Goal: Check status: Check status

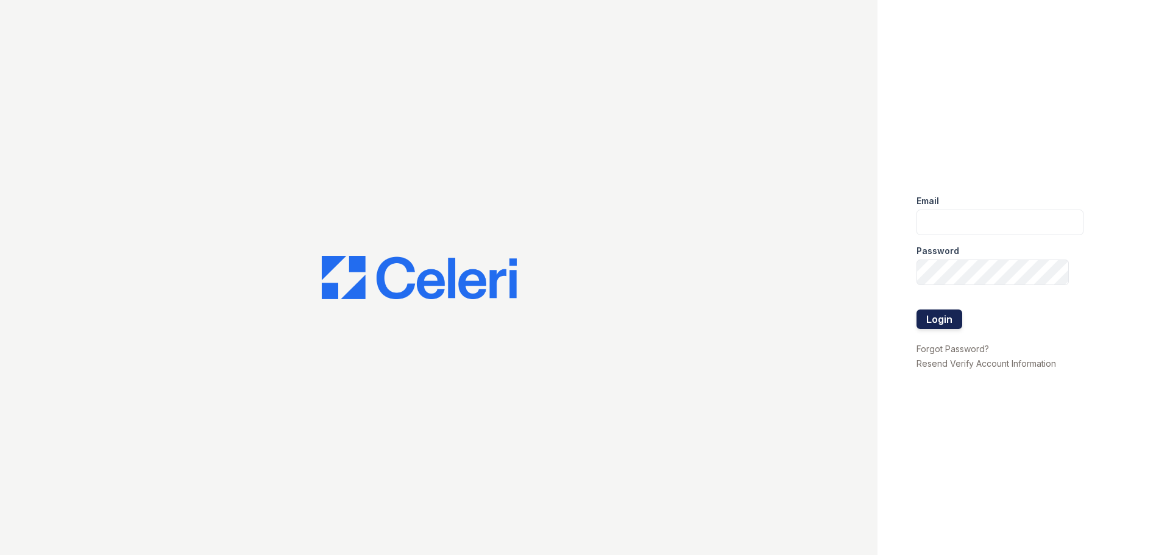
type input "renewfoundrycentre@trinity-pm.com"
click at [923, 323] on button "Login" at bounding box center [939, 318] width 46 height 19
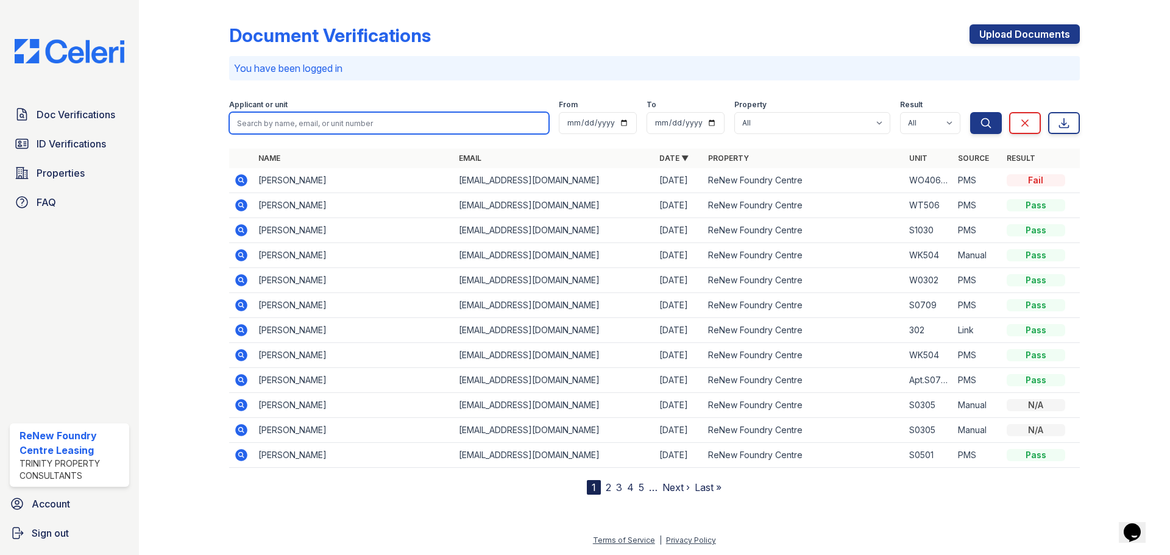
click at [333, 127] on input "search" at bounding box center [389, 123] width 320 height 22
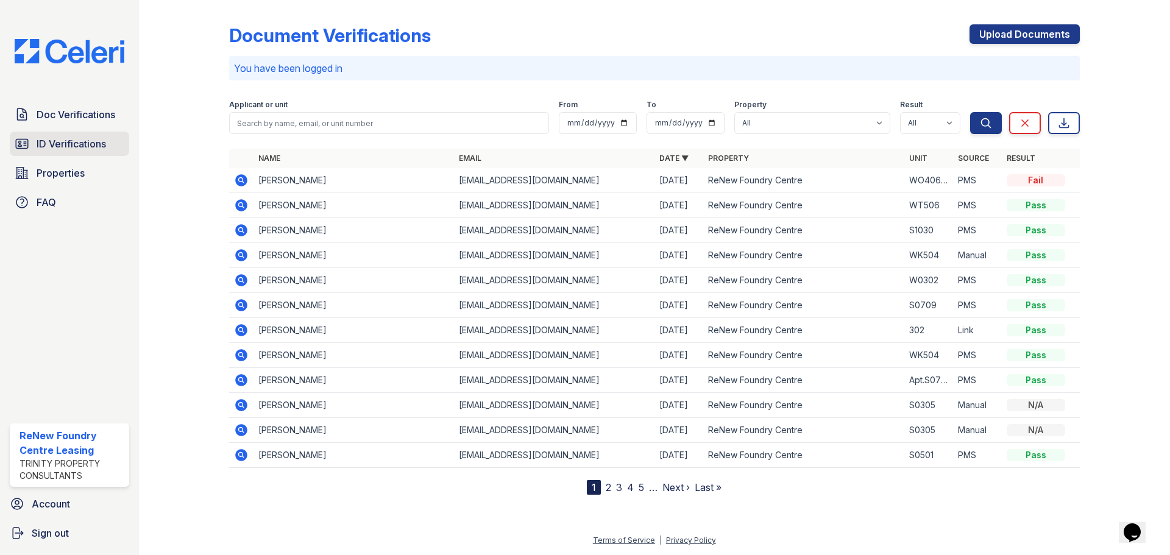
click at [71, 144] on span "ID Verifications" at bounding box center [71, 143] width 69 height 15
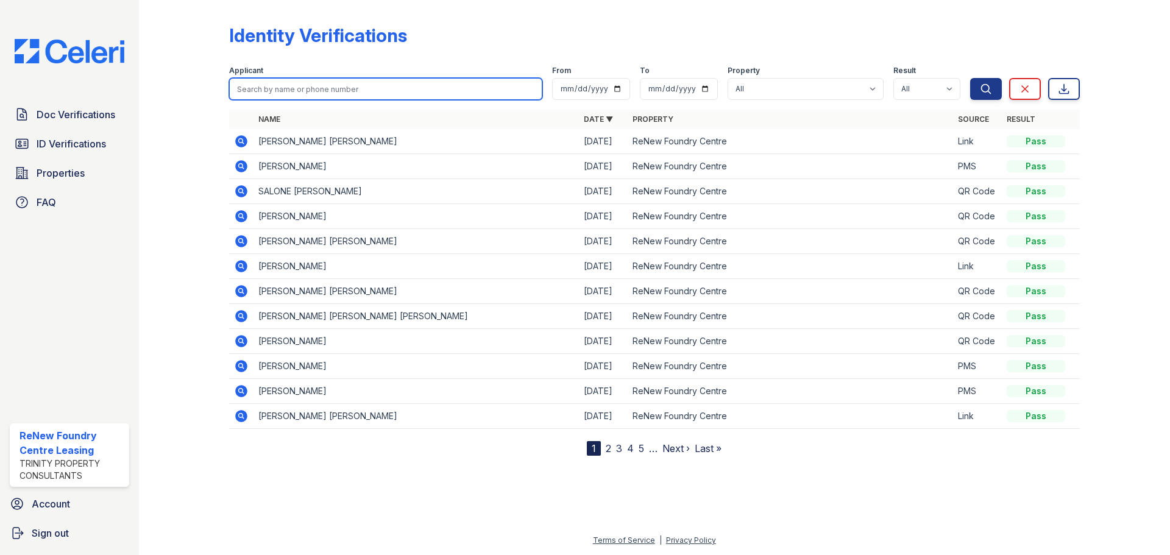
click at [326, 88] on input "search" at bounding box center [385, 89] width 313 height 22
type input "[PERSON_NAME]"
click at [970, 78] on button "Search" at bounding box center [986, 89] width 32 height 22
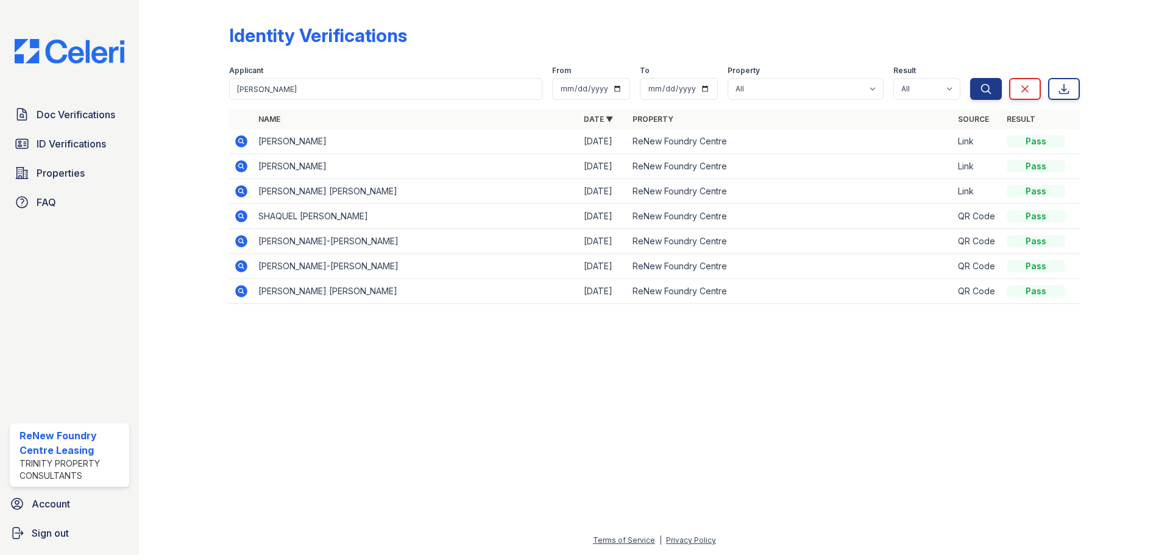
click at [242, 142] on icon at bounding box center [241, 141] width 15 height 15
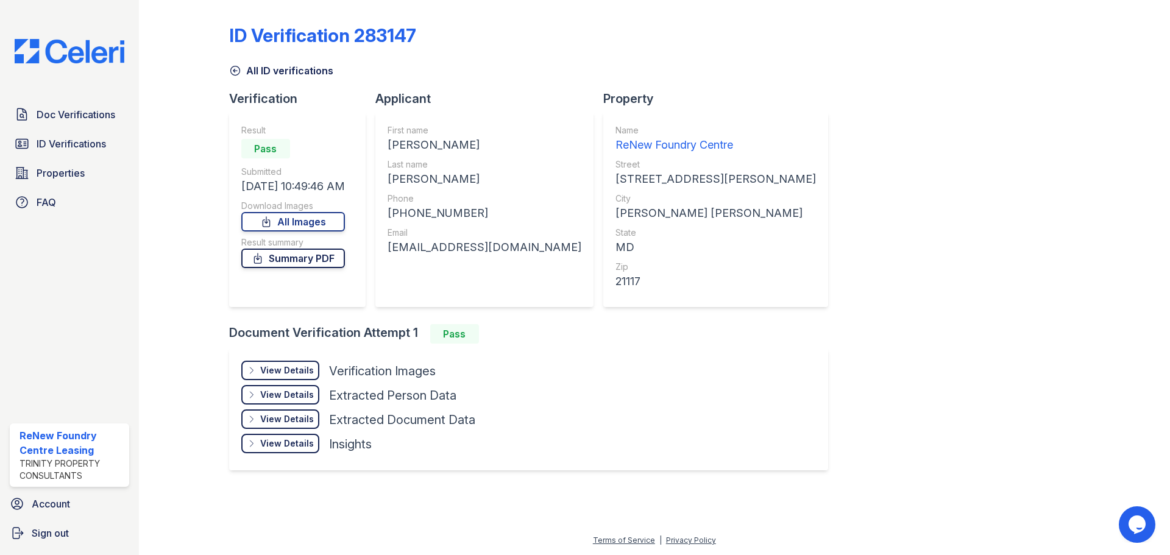
click at [294, 261] on link "Summary PDF" at bounding box center [293, 258] width 104 height 19
